Goal: Transaction & Acquisition: Obtain resource

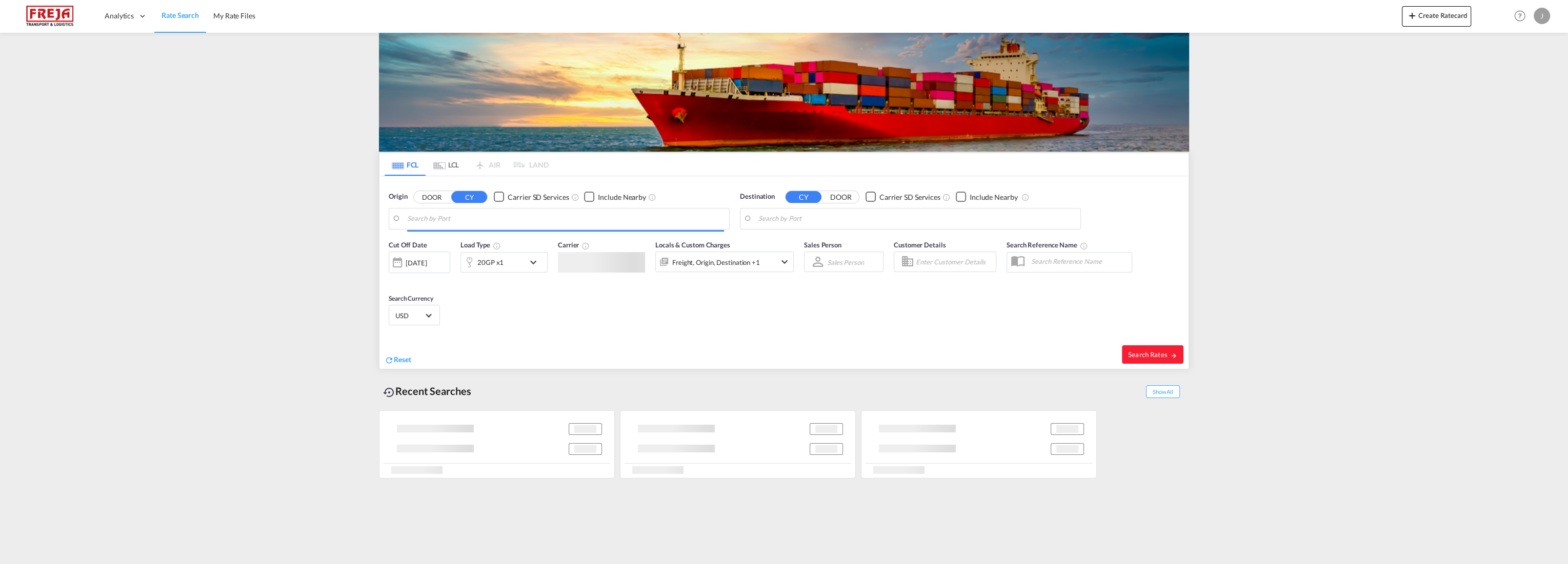
type input "Busan, KRPUS"
type input "Salten, NOSAT"
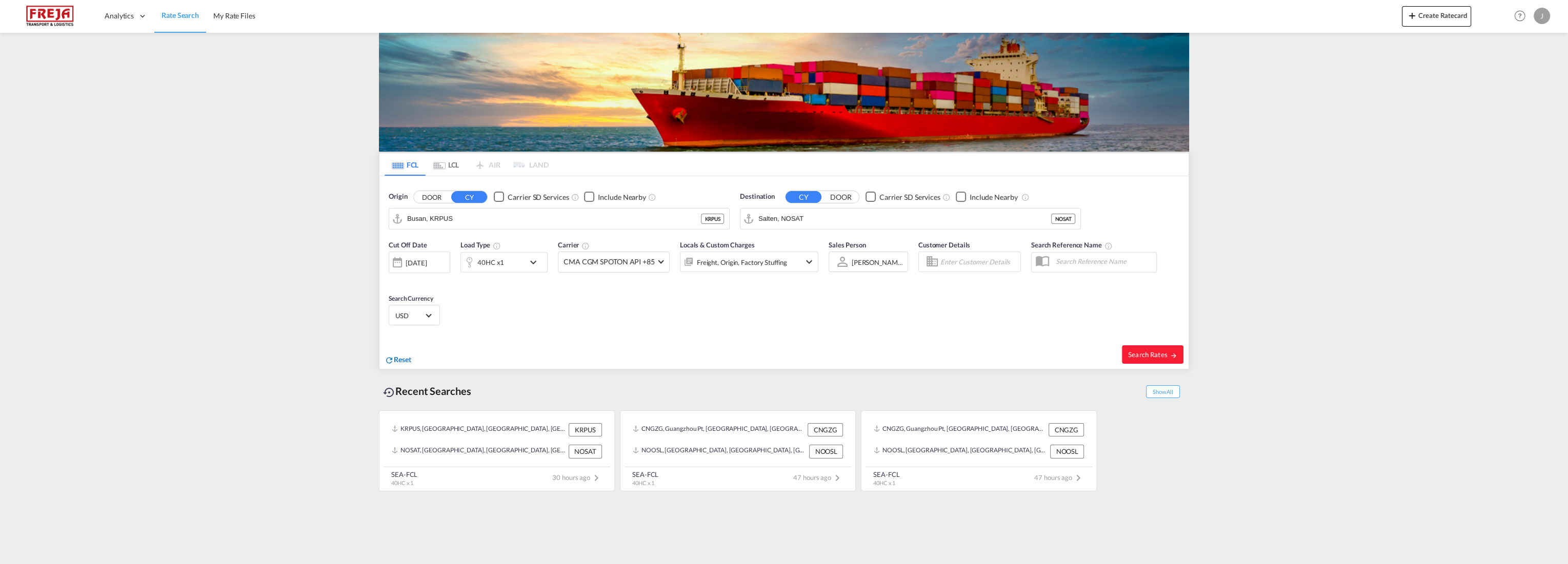
click at [401, 358] on span "Reset" at bounding box center [402, 360] width 18 height 9
click at [480, 218] on body "Analytics Reports Dashboard Rate Search My Rate Files Analytics" at bounding box center [784, 282] width 1568 height 564
click at [463, 238] on div "Kristiansand [GEOGRAPHIC_DATA] NOKRS" at bounding box center [486, 246] width 195 height 31
type input "[GEOGRAPHIC_DATA], NOKRS"
click at [779, 221] on body "Analytics Reports Dashboard Rate Search My Rate Files Analytics" at bounding box center [784, 282] width 1568 height 564
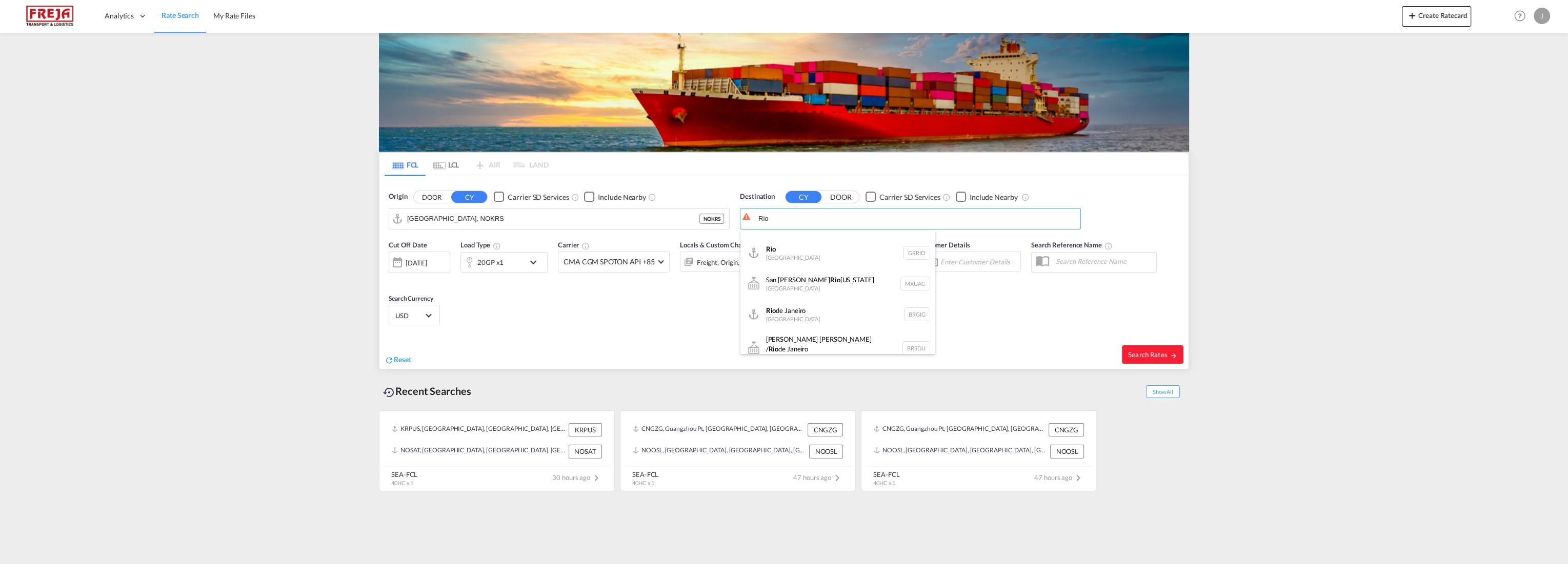
scroll to position [171, 0]
click at [789, 258] on div "[GEOGRAPHIC_DATA] [GEOGRAPHIC_DATA] BRGIG" at bounding box center [838, 254] width 195 height 31
type input "[GEOGRAPHIC_DATA], BRGIG"
click at [427, 265] on div "[DATE]" at bounding box center [416, 263] width 21 height 9
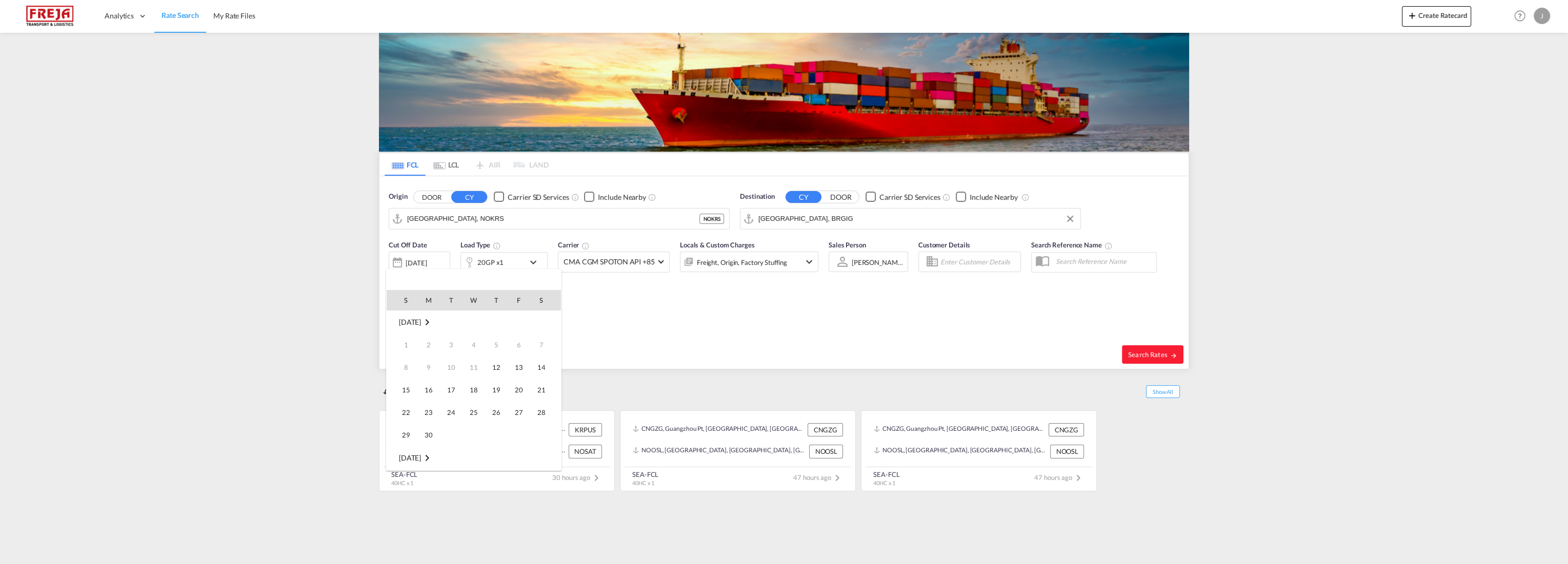
scroll to position [407, 0]
click at [454, 388] on span "16" at bounding box center [451, 391] width 21 height 21
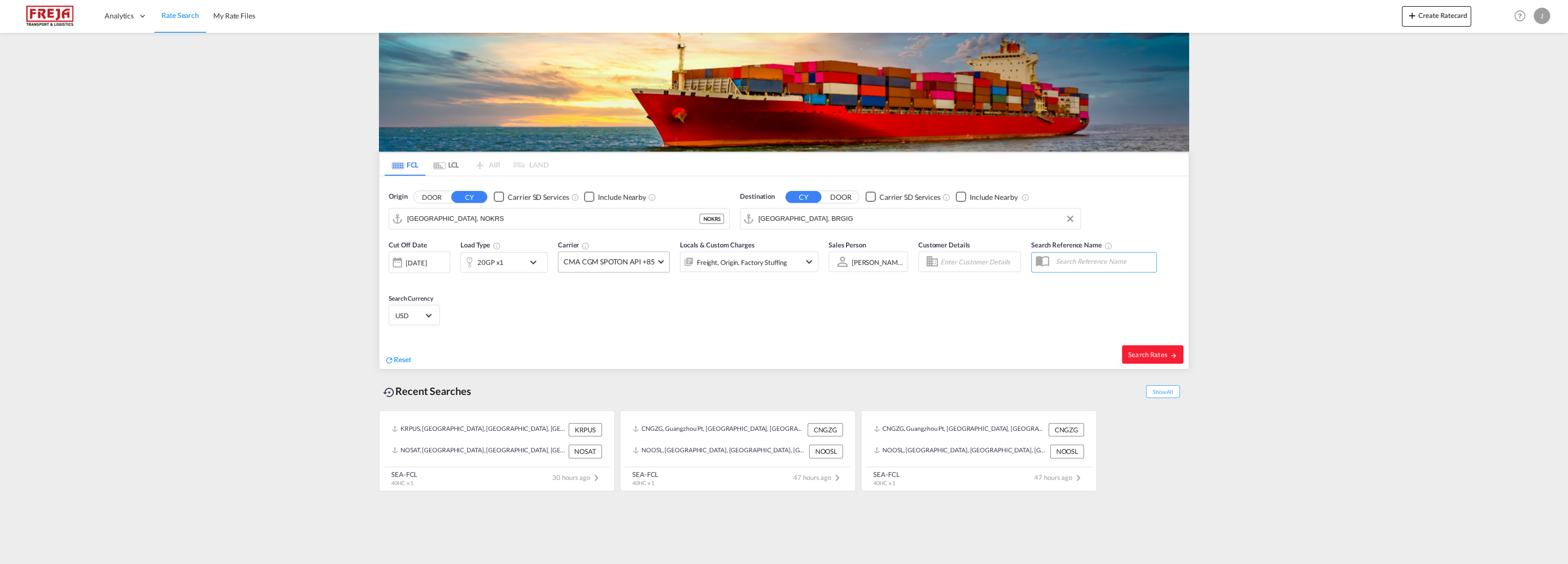
click at [659, 258] on span at bounding box center [660, 260] width 5 height 5
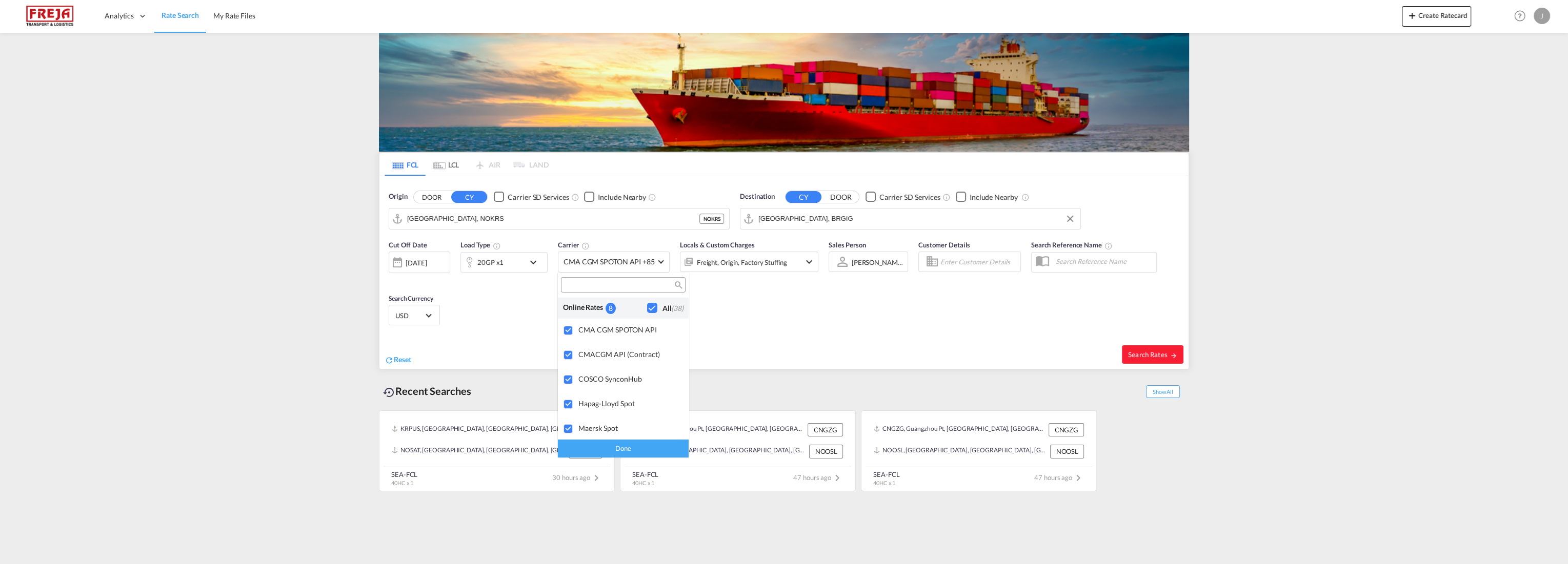
click at [901, 291] on md-backdrop at bounding box center [784, 282] width 1568 height 564
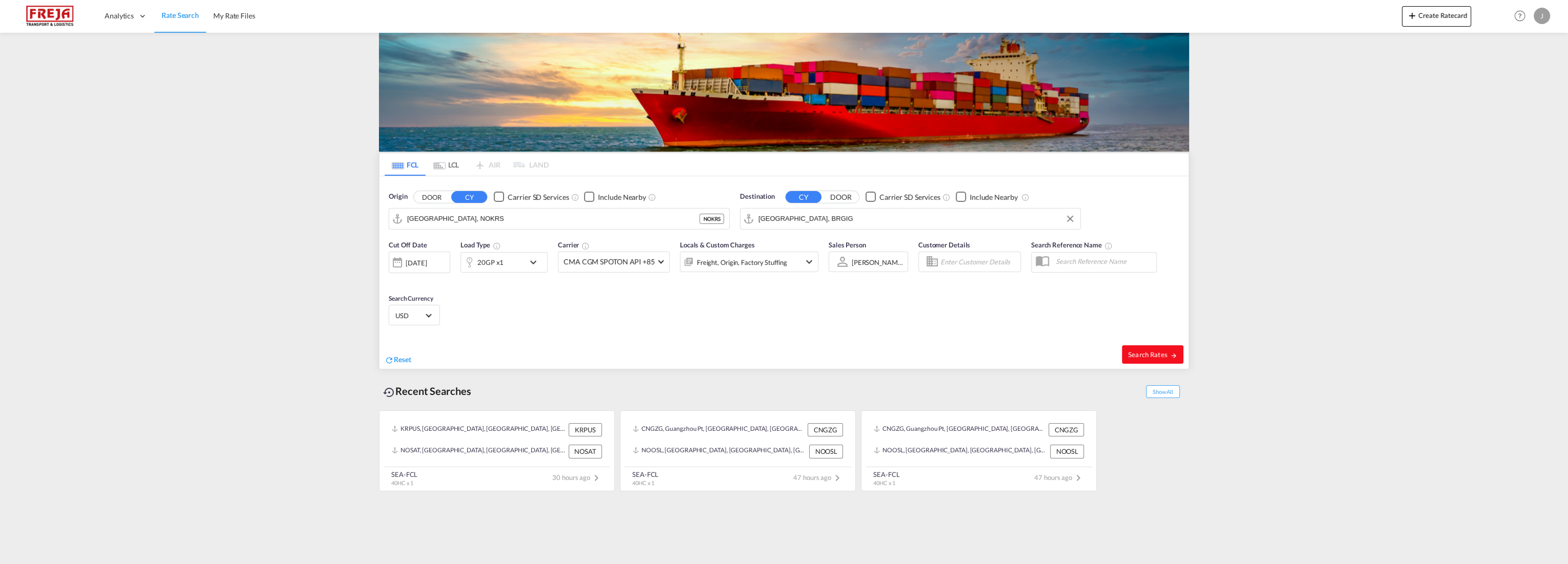
click at [1159, 355] on span "Search Rates" at bounding box center [1152, 354] width 49 height 8
type input "NOKRS to BRGIG / [DATE]"
